Goal: Answer question/provide support

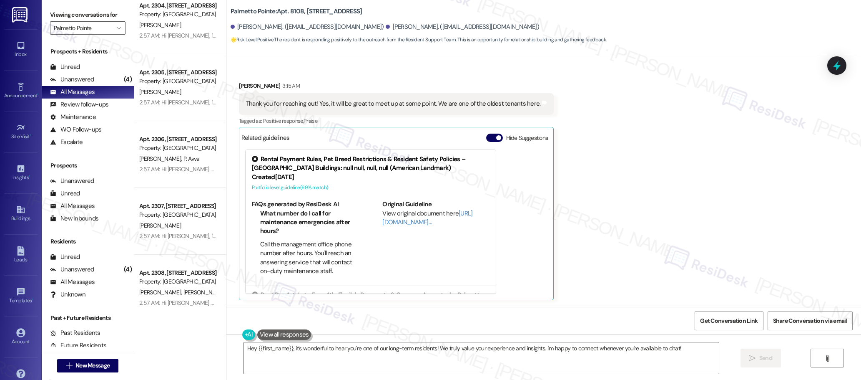
scroll to position [2347, 0]
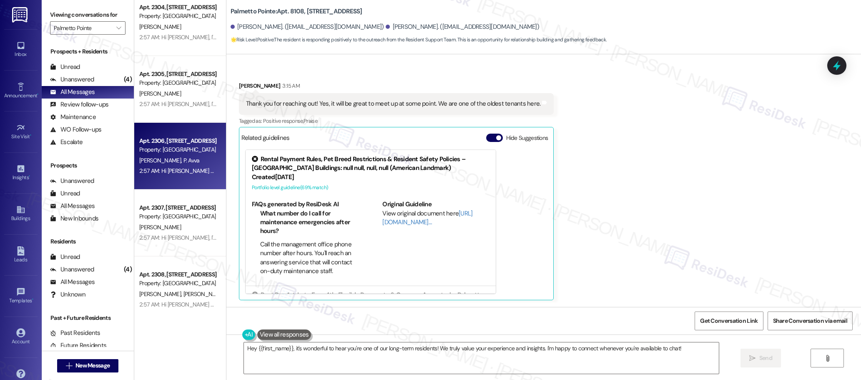
click at [187, 160] on div "[PERSON_NAME] [PERSON_NAME]" at bounding box center [177, 160] width 79 height 10
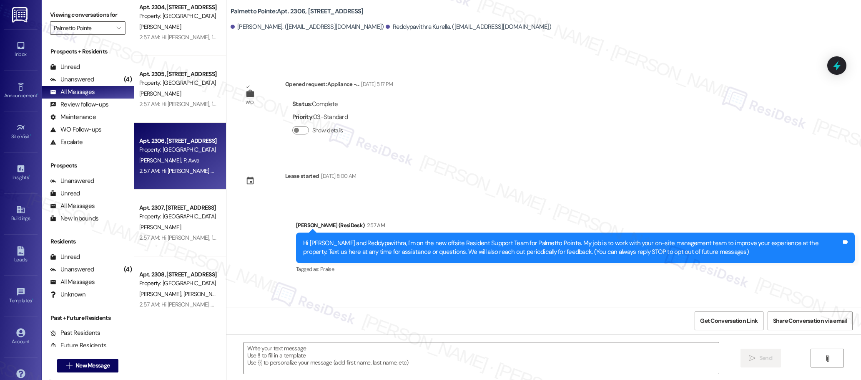
type textarea "Fetching suggested responses. Please feel free to read through the conversation…"
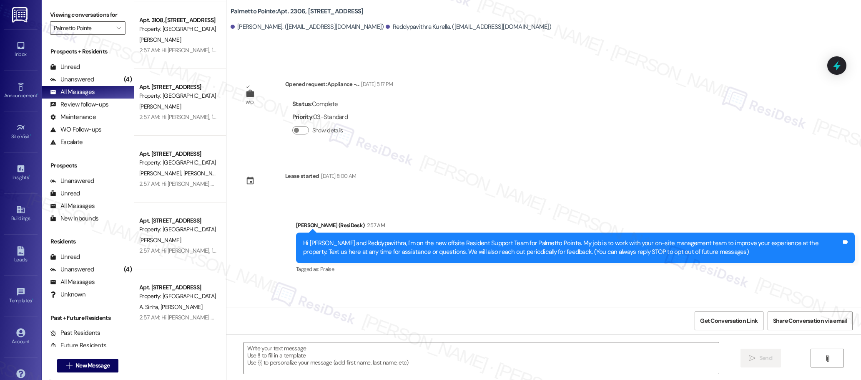
scroll to position [3016, 0]
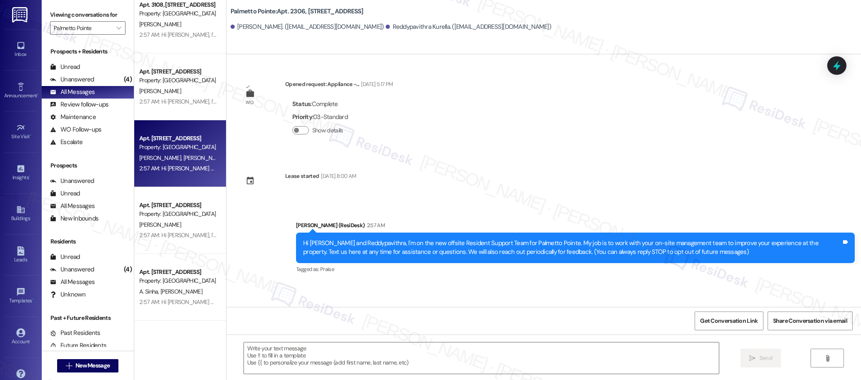
click at [185, 163] on div "2:57 AM: Hi [PERSON_NAME] and [PERSON_NAME], I'm on the new offsite Resident Su…" at bounding box center [177, 168] width 79 height 10
type textarea "Fetching suggested responses. Please feel free to read through the conversation…"
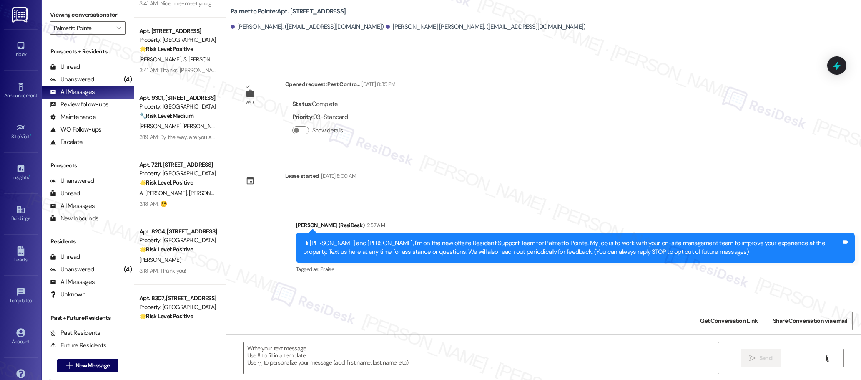
scroll to position [0, 0]
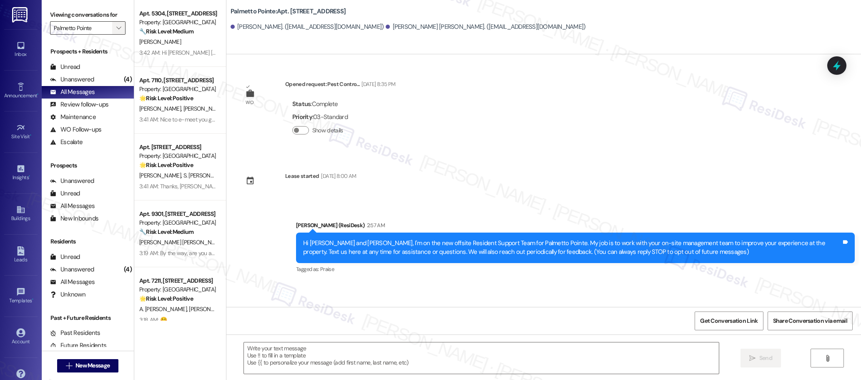
click at [116, 29] on icon "" at bounding box center [118, 28] width 5 height 7
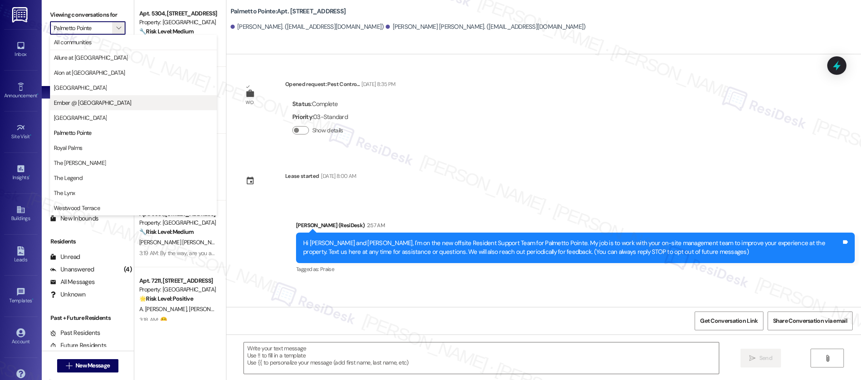
click at [101, 106] on span "Ember @ [GEOGRAPHIC_DATA]" at bounding box center [93, 102] width 78 height 8
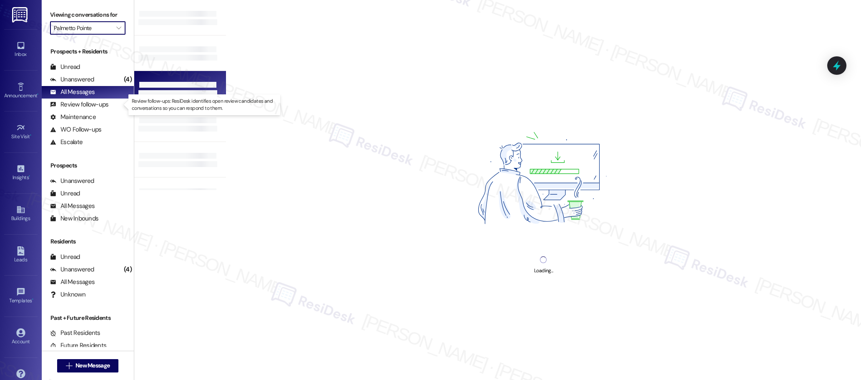
type input "Ember @ [GEOGRAPHIC_DATA]"
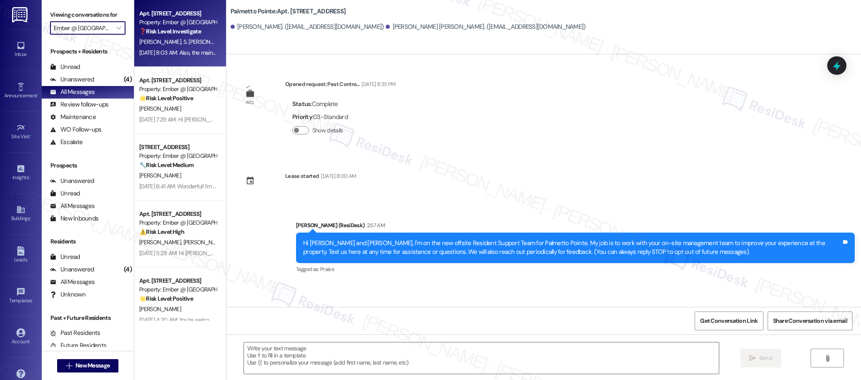
click at [167, 50] on div "[DATE] 8:03 AM: Also, the maintenance team is currently working on Building 5 a…" at bounding box center [286, 53] width 295 height 8
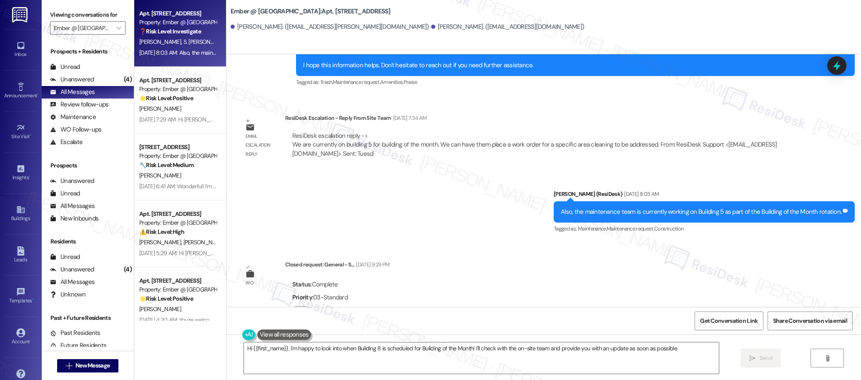
type textarea "Hi {{first_name}}, I'm happy to look into when Building 8 is scheduled for Buil…"
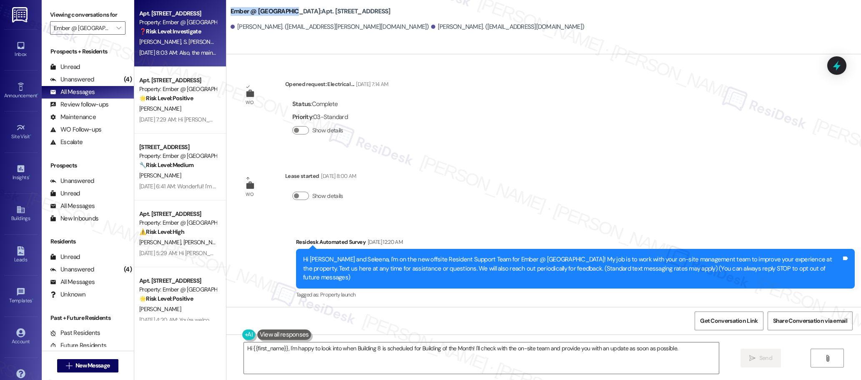
drag, startPoint x: 224, startPoint y: 9, endPoint x: 287, endPoint y: 11, distance: 63.8
click at [287, 11] on b "Ember @ [GEOGRAPHIC_DATA]: Apt. [STREET_ADDRESS]" at bounding box center [311, 11] width 160 height 9
copy b "Ember @ [GEOGRAPHIC_DATA]"
click at [116, 28] on icon "" at bounding box center [118, 28] width 5 height 7
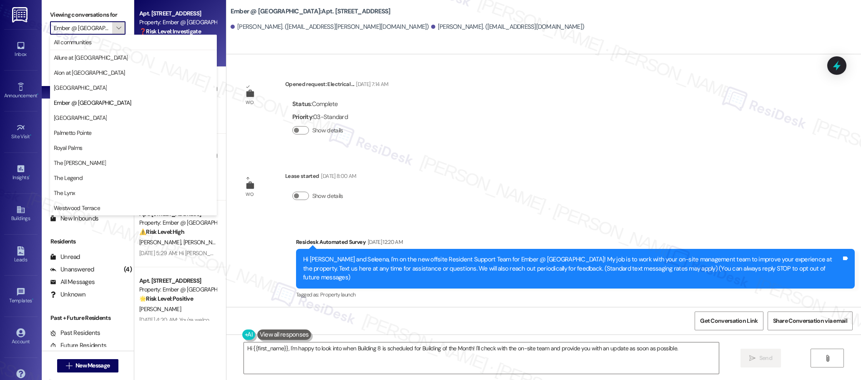
scroll to position [0, 5]
click at [79, 147] on span "Royal Palms" at bounding box center [68, 147] width 28 height 8
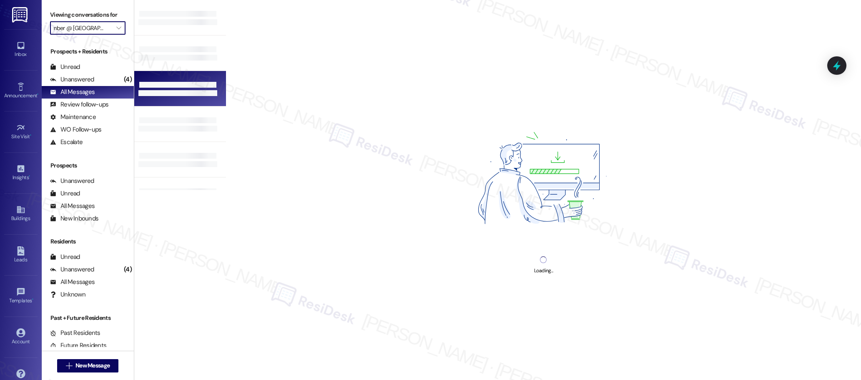
type input "Royal Palms"
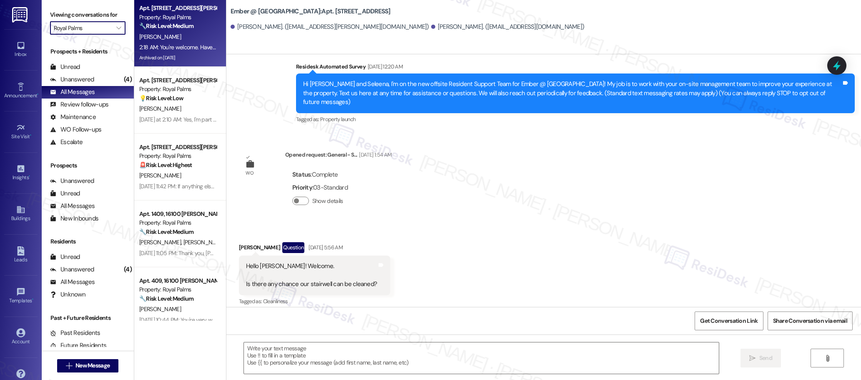
click at [184, 53] on div "Archived on [DATE]" at bounding box center [177, 58] width 79 height 10
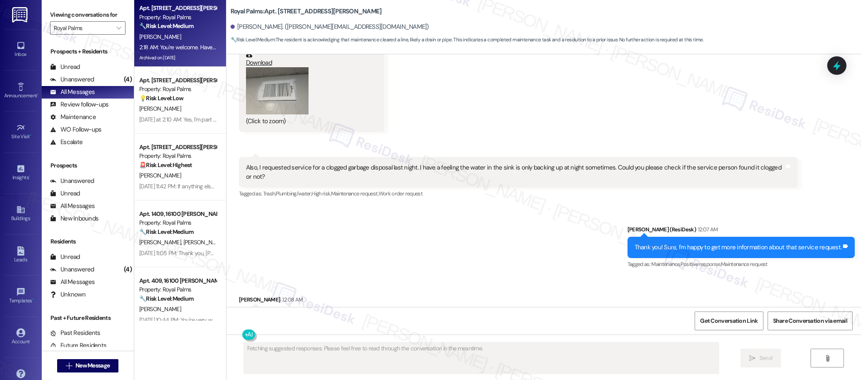
scroll to position [2575, 0]
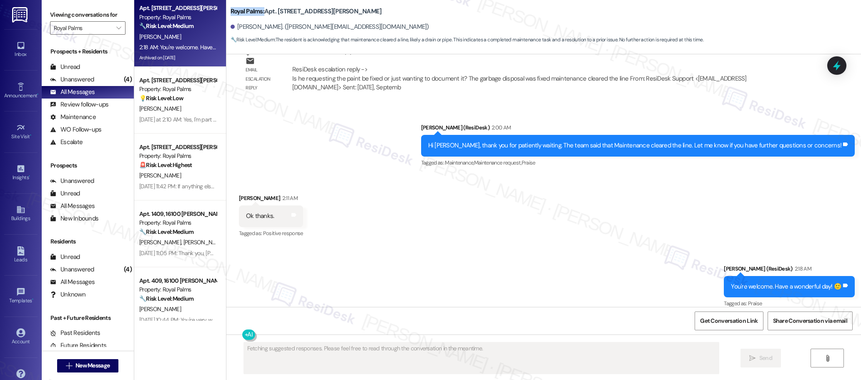
drag, startPoint x: 257, startPoint y: 10, endPoint x: 222, endPoint y: 11, distance: 35.1
click at [226, 11] on div "Royal Palms: Apt. 904, 16100 [PERSON_NAME] Pass [PERSON_NAME]. ([PERSON_NAME][E…" at bounding box center [543, 23] width 635 height 42
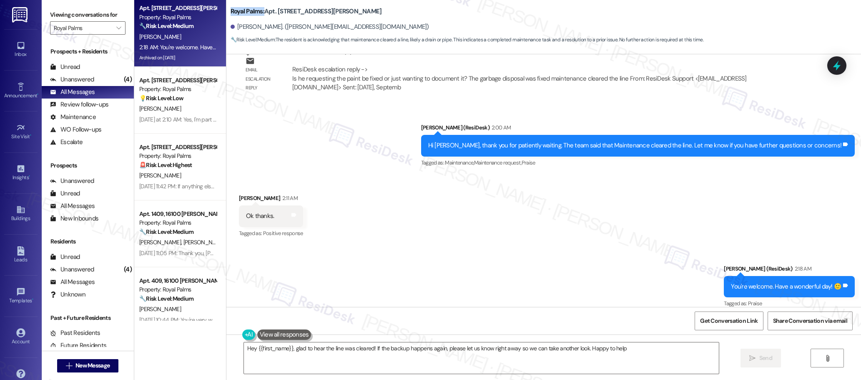
type textarea "Hey {{first_name}}, glad to hear the line was cleared! If the backup happens ag…"
copy b "Royal Palms:"
click at [116, 27] on icon "" at bounding box center [118, 28] width 5 height 7
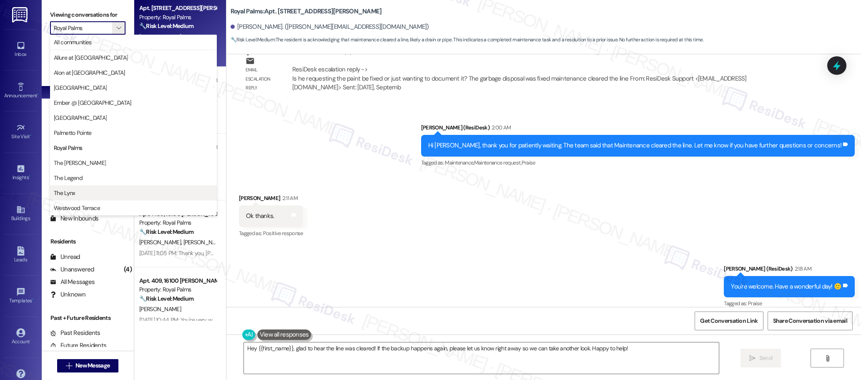
click at [74, 193] on span "The Lynx" at bounding box center [64, 193] width 21 height 8
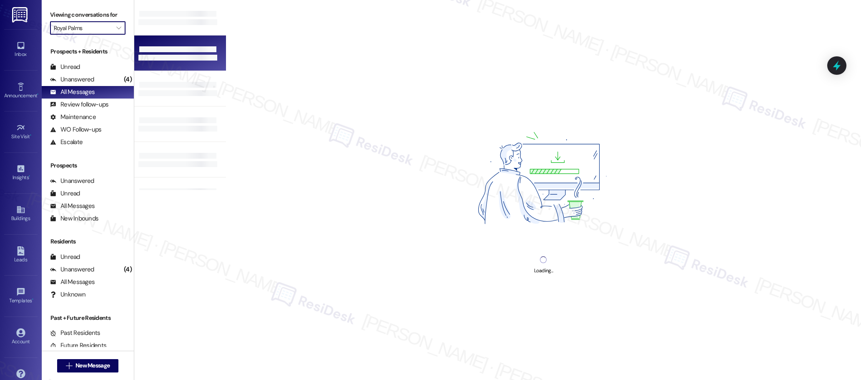
type input "The Lynx"
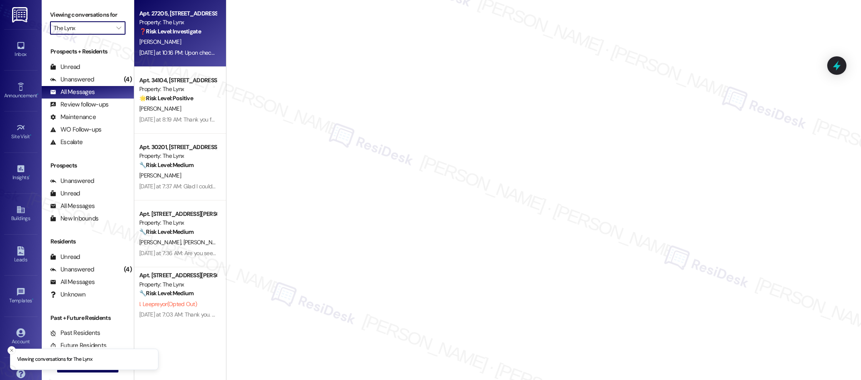
click at [188, 35] on div "❓ Risk Level: Investigate" at bounding box center [177, 31] width 77 height 9
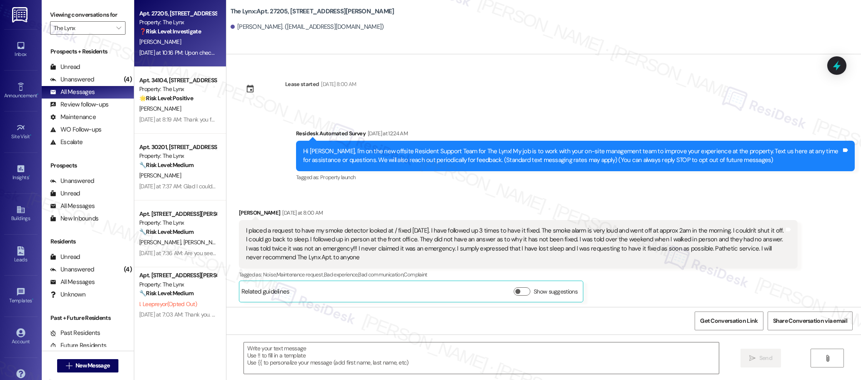
scroll to position [1298, 0]
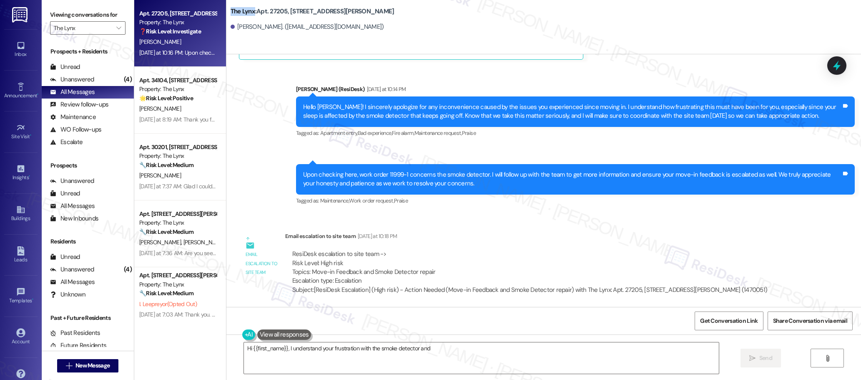
drag, startPoint x: 249, startPoint y: 11, endPoint x: 224, endPoint y: 13, distance: 24.7
click at [231, 13] on b "The Lynx: Apt. 27205, [STREET_ADDRESS][PERSON_NAME]" at bounding box center [313, 11] width 164 height 9
type textarea "Hi {{first_name}}, I understand your frustration with the smoke detector and mo…"
copy b "The Lynx"
click at [116, 27] on icon "" at bounding box center [118, 28] width 5 height 7
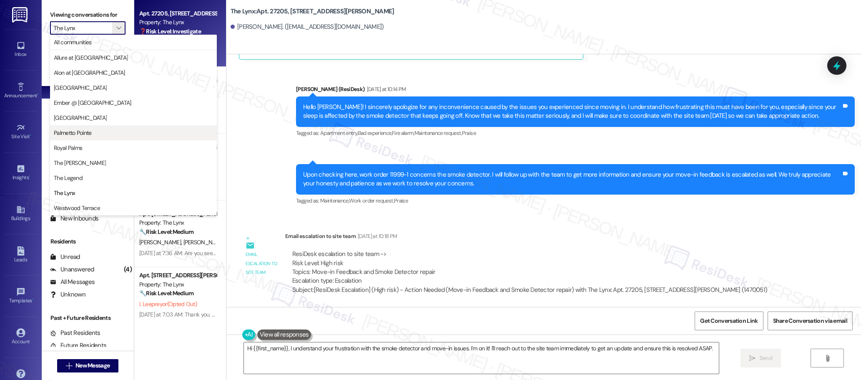
click at [98, 134] on span "Palmetto Pointe" at bounding box center [133, 132] width 159 height 8
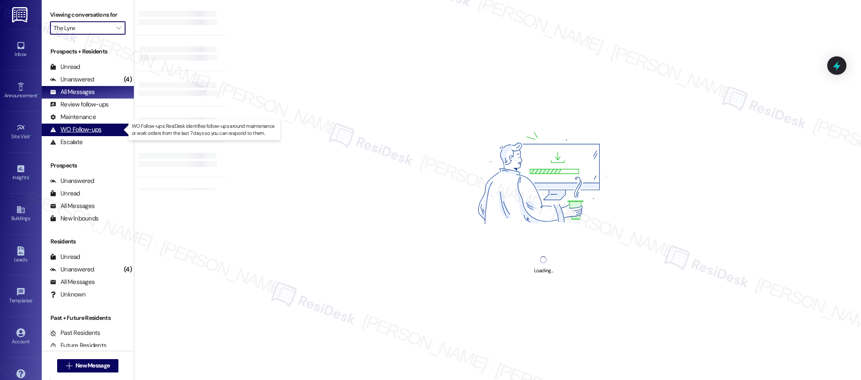
type input "Palmetto Pointe"
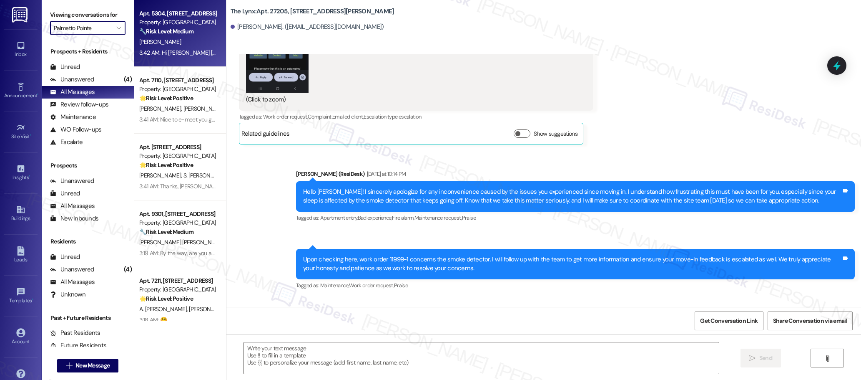
type textarea "Fetching suggested responses. Please feel free to read through the conversation…"
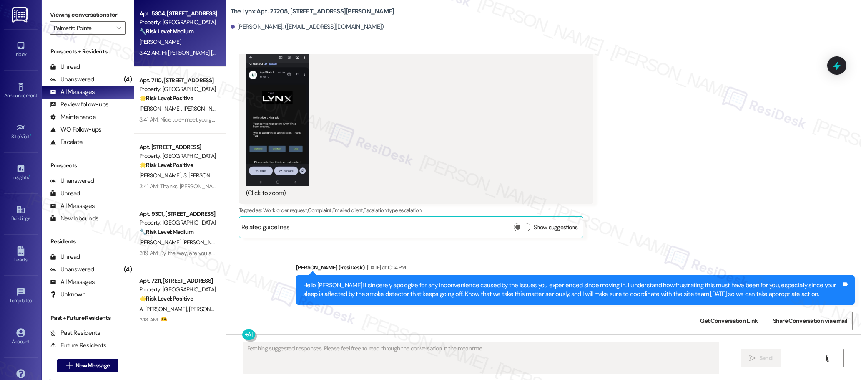
click at [170, 27] on div "🔧 Risk Level: Medium The resident is requesting a cleanup of the staircases in …" at bounding box center [177, 31] width 77 height 9
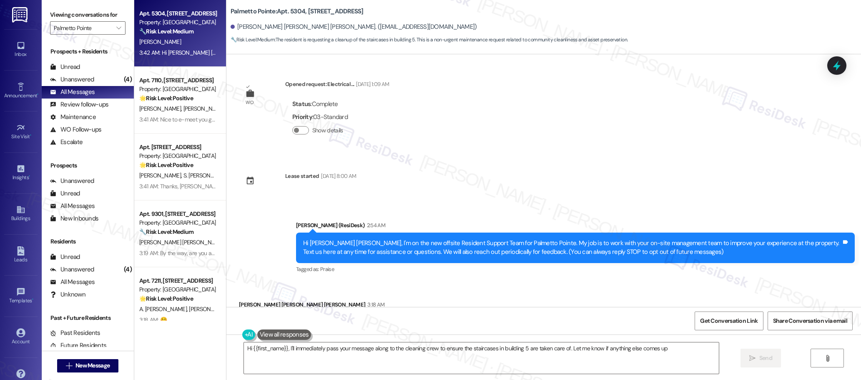
type textarea "Hi {{first_name}}, I'll immediately pass your message along to the cleaning cre…"
drag, startPoint x: 268, startPoint y: 11, endPoint x: 224, endPoint y: 10, distance: 43.8
click at [231, 10] on b "Palmetto Pointe: Apt. [STREET_ADDRESS]" at bounding box center [297, 11] width 133 height 9
copy b "Palmetto Pointe"
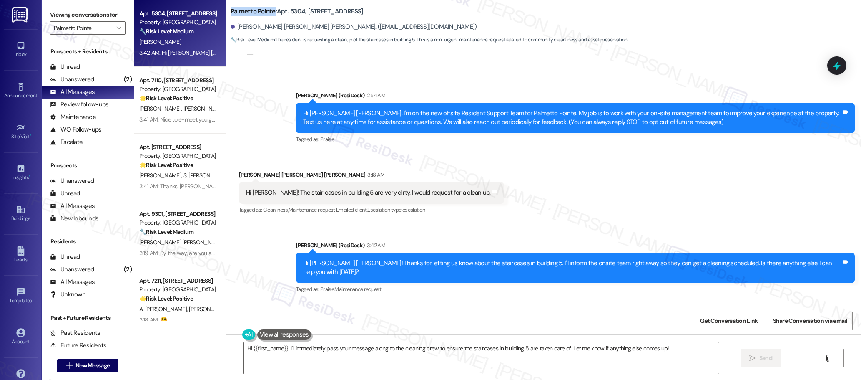
scroll to position [210, 0]
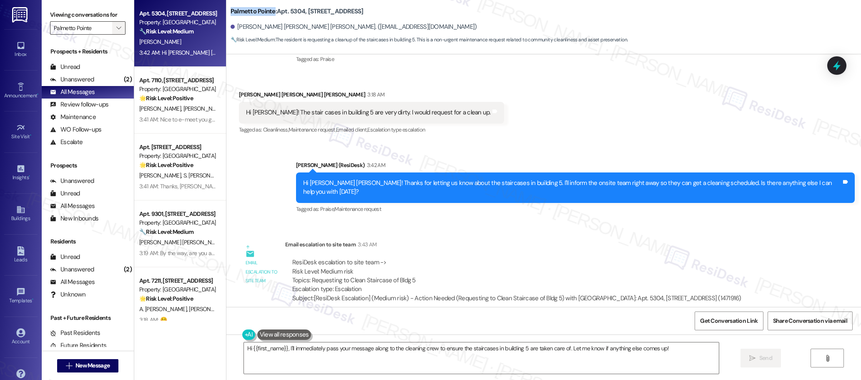
click at [116, 28] on icon "" at bounding box center [118, 28] width 5 height 7
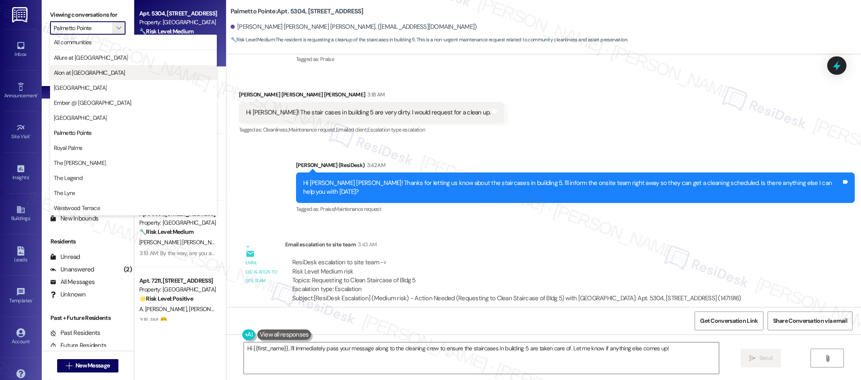
click at [98, 73] on span "Alon at [GEOGRAPHIC_DATA]" at bounding box center [89, 72] width 71 height 8
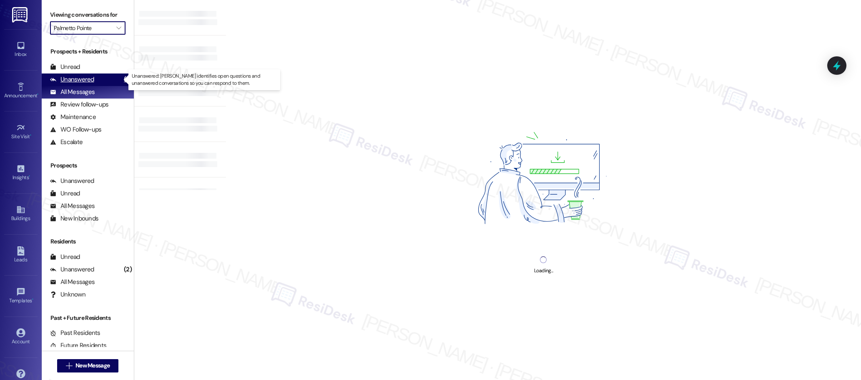
type input "Alon at [GEOGRAPHIC_DATA]"
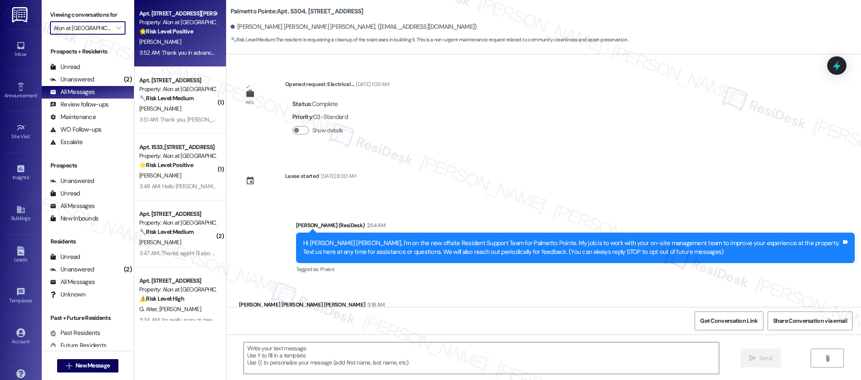
scroll to position [45, 0]
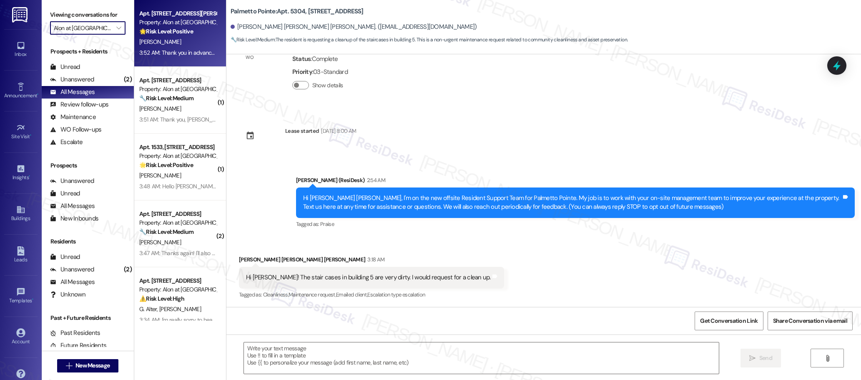
type textarea "Fetching suggested responses. Please feel free to read through the conversation…"
click at [174, 54] on div "3:52 AM: Thank you in advance!!! Here's a quick link for convenience [URL][DOMA…" at bounding box center [248, 53] width 219 height 8
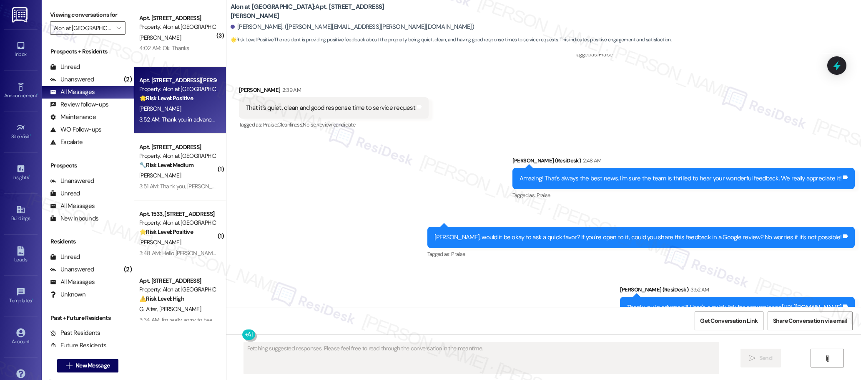
scroll to position [468, 0]
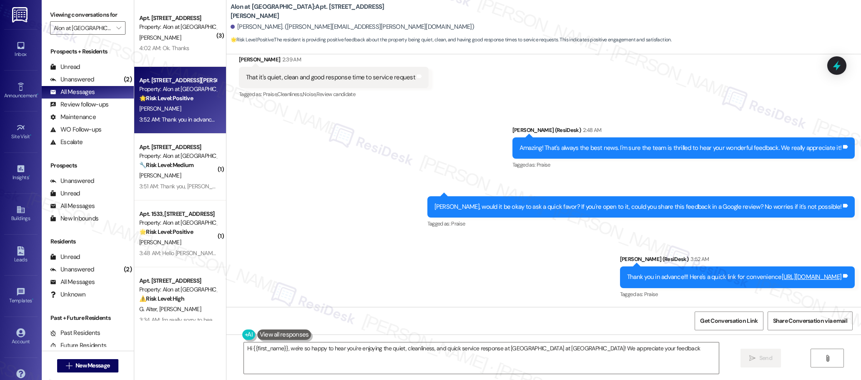
type textarea "Hi {{first_name}}, we're so happy to hear you're enjoying the quiet, cleanlines…"
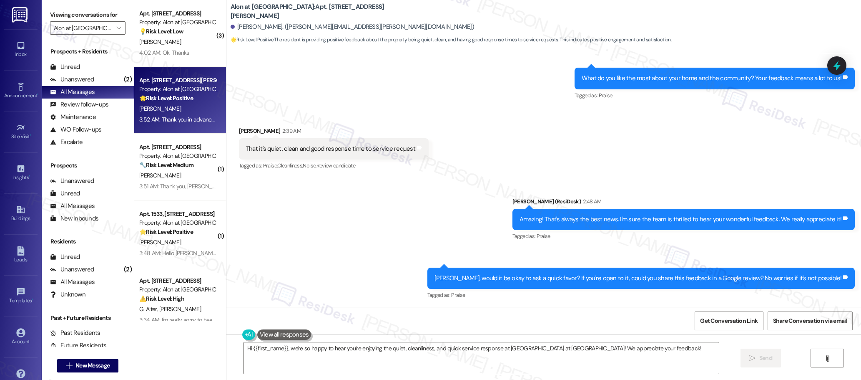
scroll to position [0, 0]
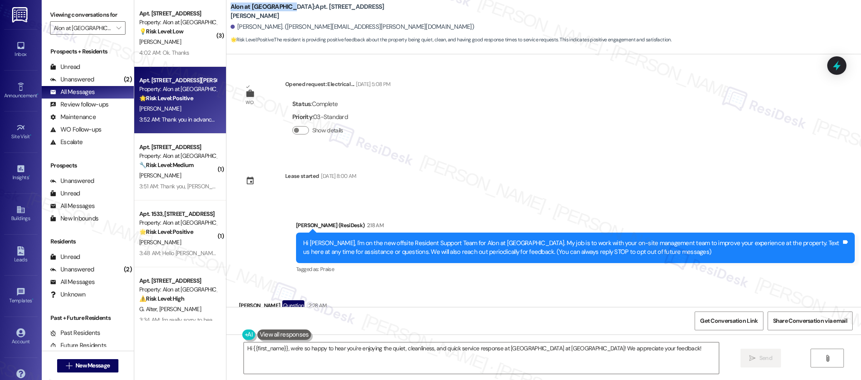
drag, startPoint x: 275, startPoint y: 10, endPoint x: 222, endPoint y: 9, distance: 52.6
click at [226, 9] on div "Alon at [GEOGRAPHIC_DATA]: Apt. [STREET_ADDRESS][PERSON_NAME] [PERSON_NAME]. ([…" at bounding box center [543, 23] width 635 height 42
copy b "Alon at [GEOGRAPHIC_DATA]"
